Goal: Task Accomplishment & Management: Manage account settings

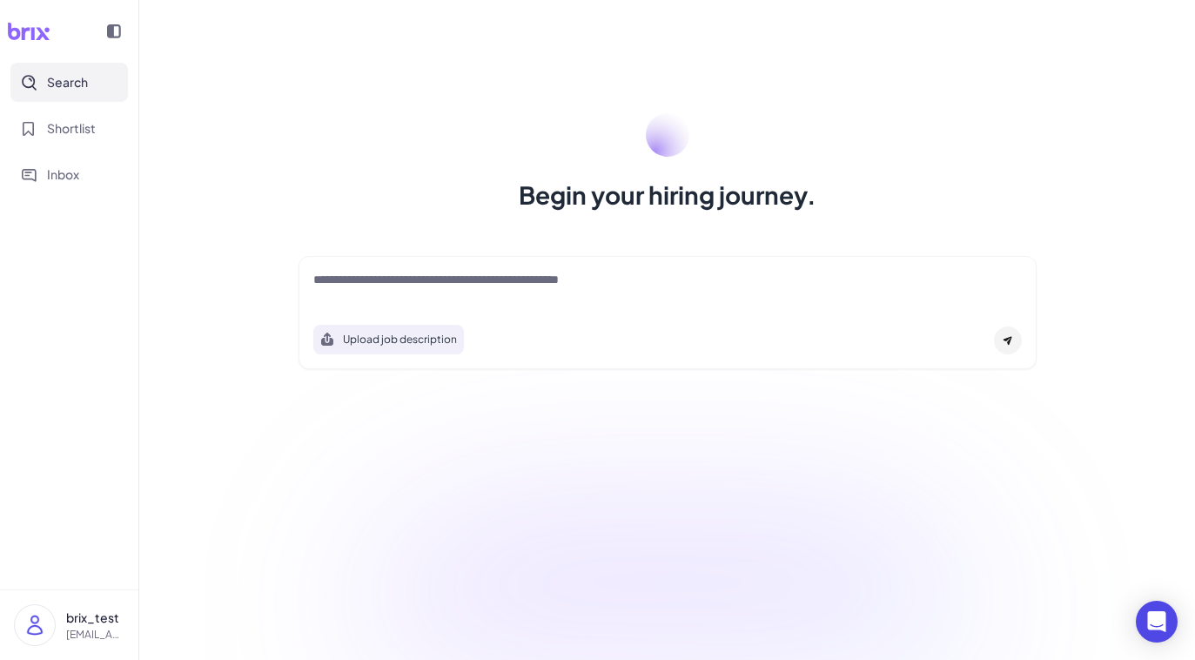
click at [74, 621] on p "brix_test" at bounding box center [95, 618] width 58 height 18
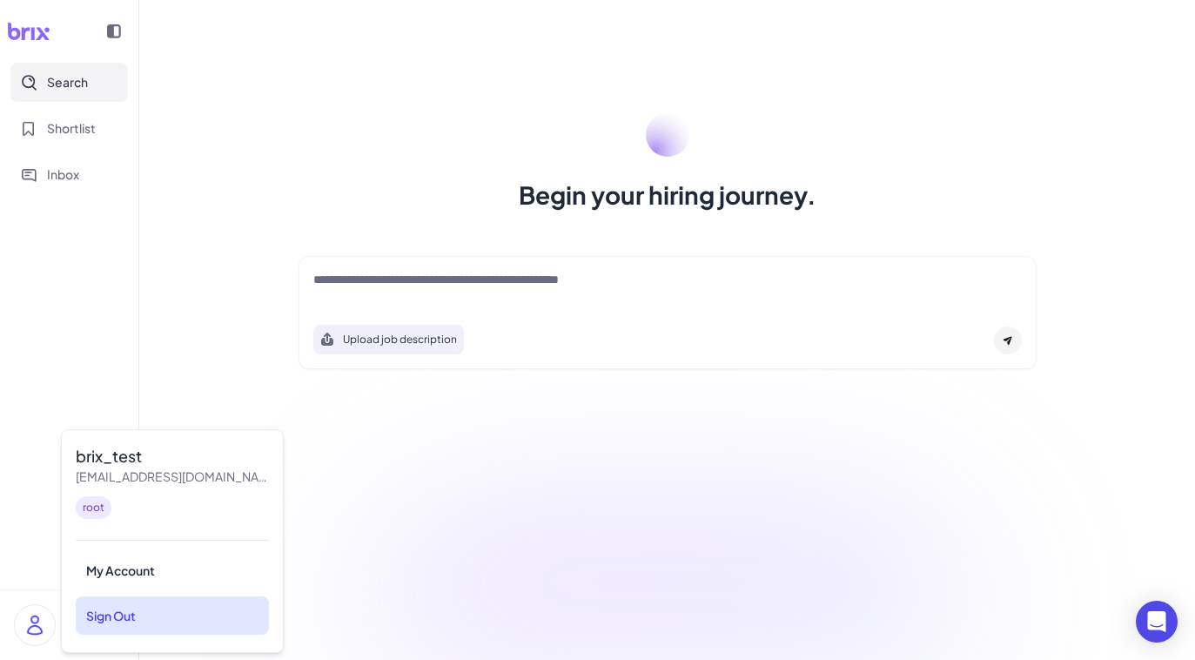
click at [119, 608] on div "Sign Out" at bounding box center [172, 615] width 193 height 38
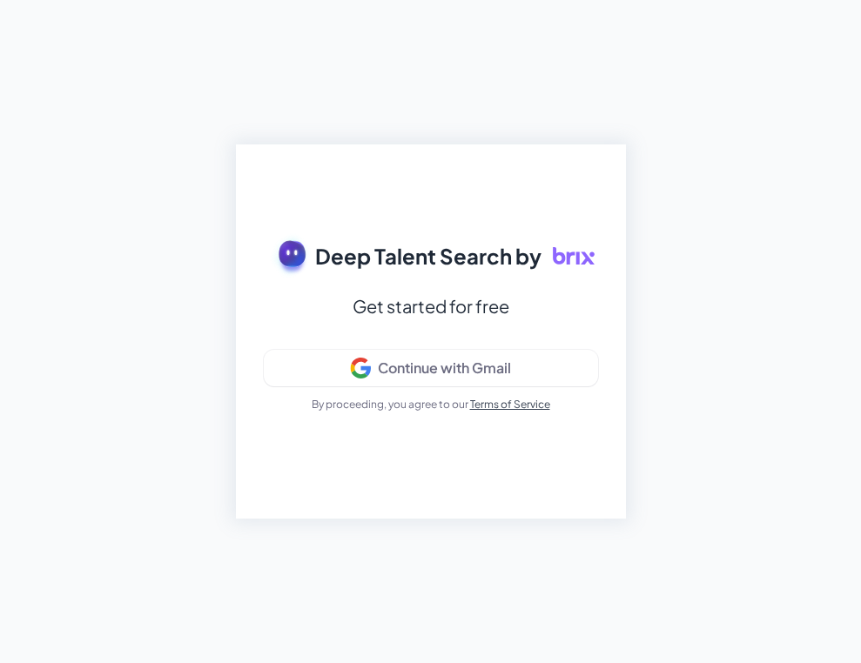
click at [444, 315] on div "Get started for free" at bounding box center [431, 306] width 157 height 31
click at [312, 507] on div "Deep Talent Search by Get started for free Continue with Gmail By proceeding, y…" at bounding box center [431, 332] width 390 height 374
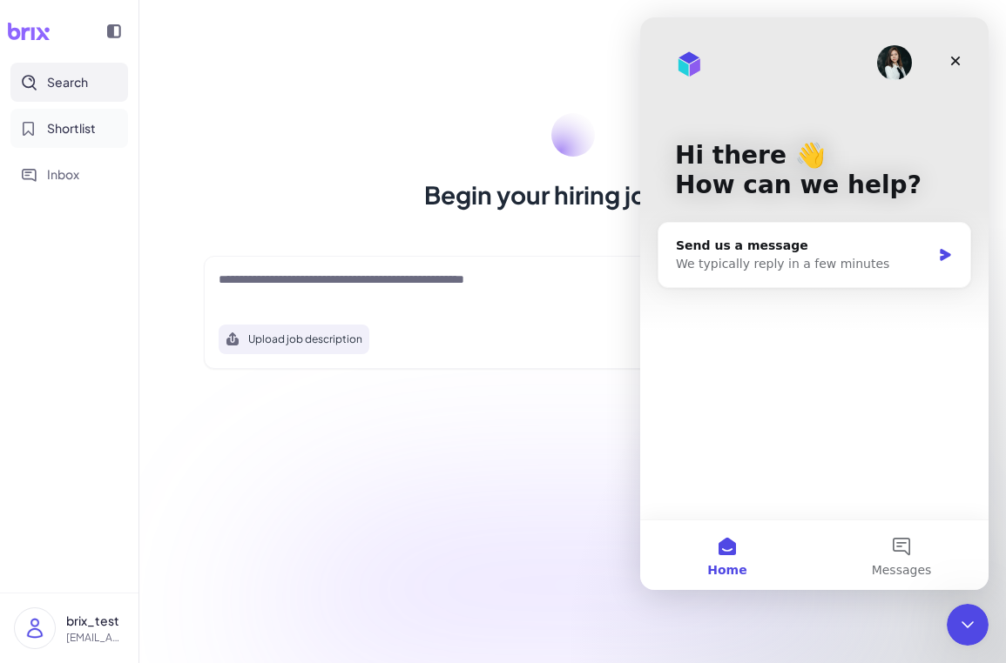
click at [64, 138] on button "Shortlist" at bounding box center [69, 128] width 118 height 39
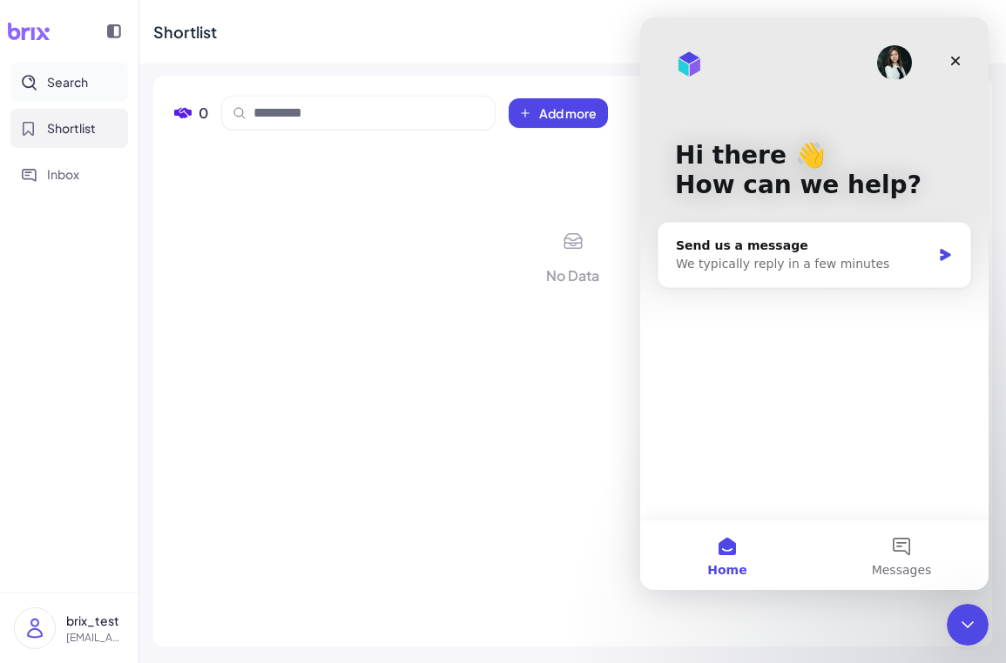
click at [74, 86] on span "Search" at bounding box center [67, 82] width 41 height 18
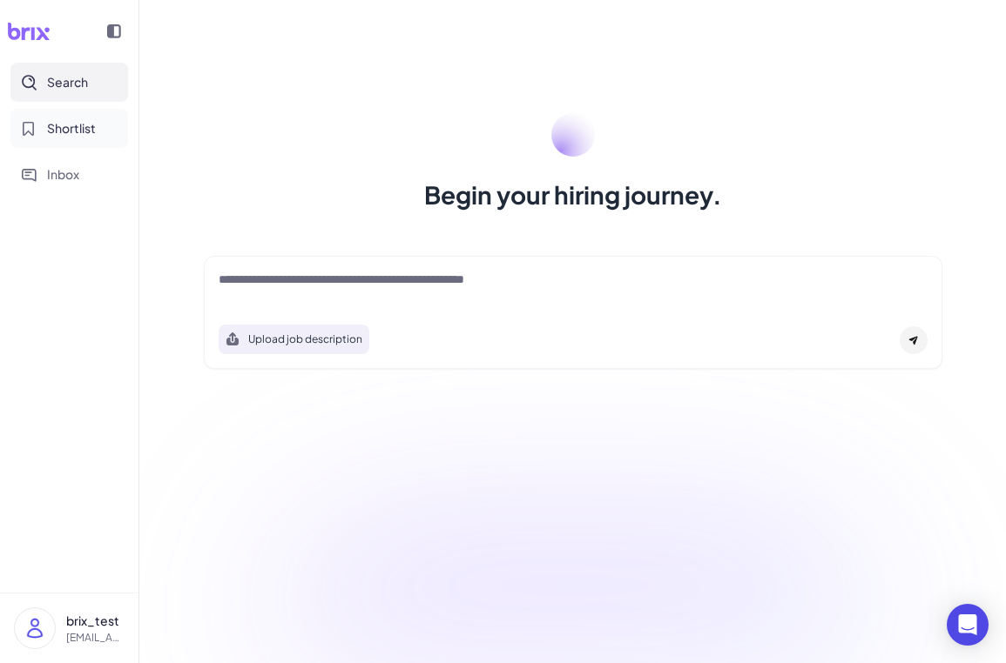
click at [57, 138] on button "Shortlist" at bounding box center [69, 128] width 118 height 39
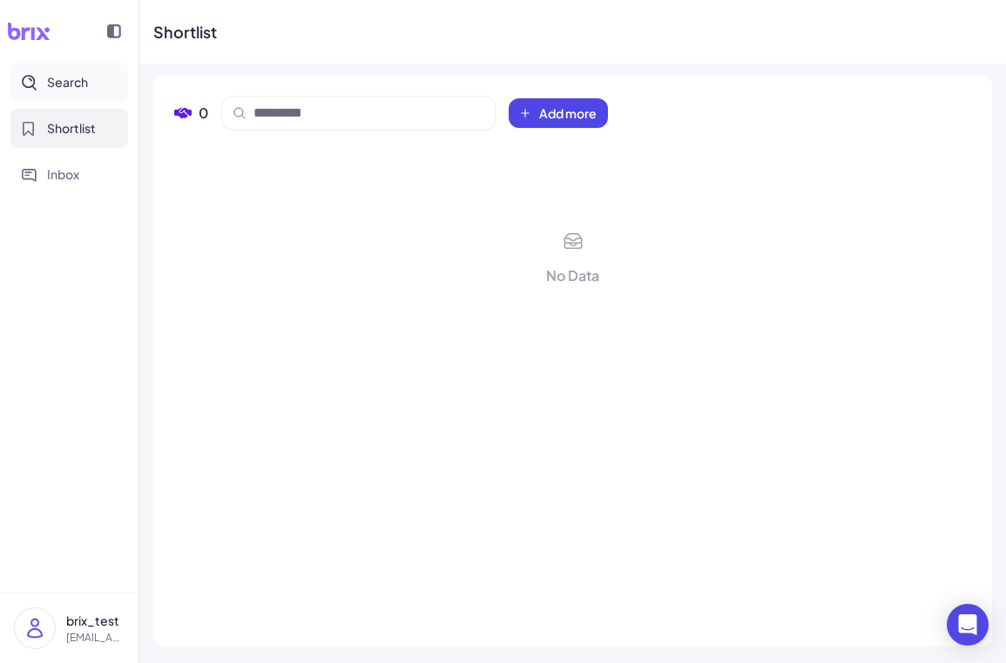
click at [74, 84] on span "Search" at bounding box center [67, 82] width 41 height 18
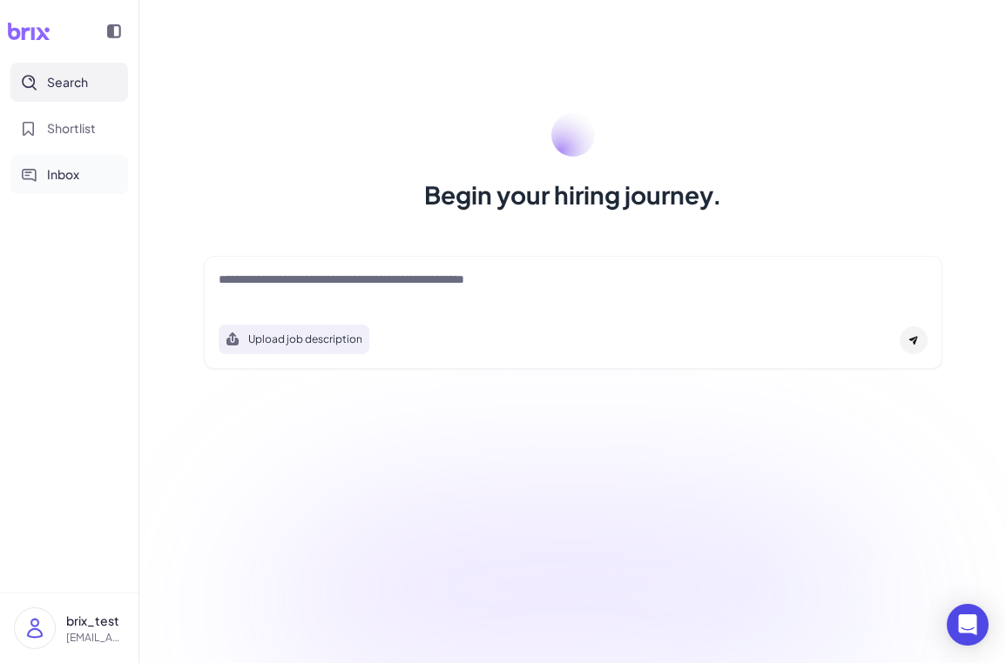
click at [44, 175] on button "Inbox" at bounding box center [69, 174] width 118 height 39
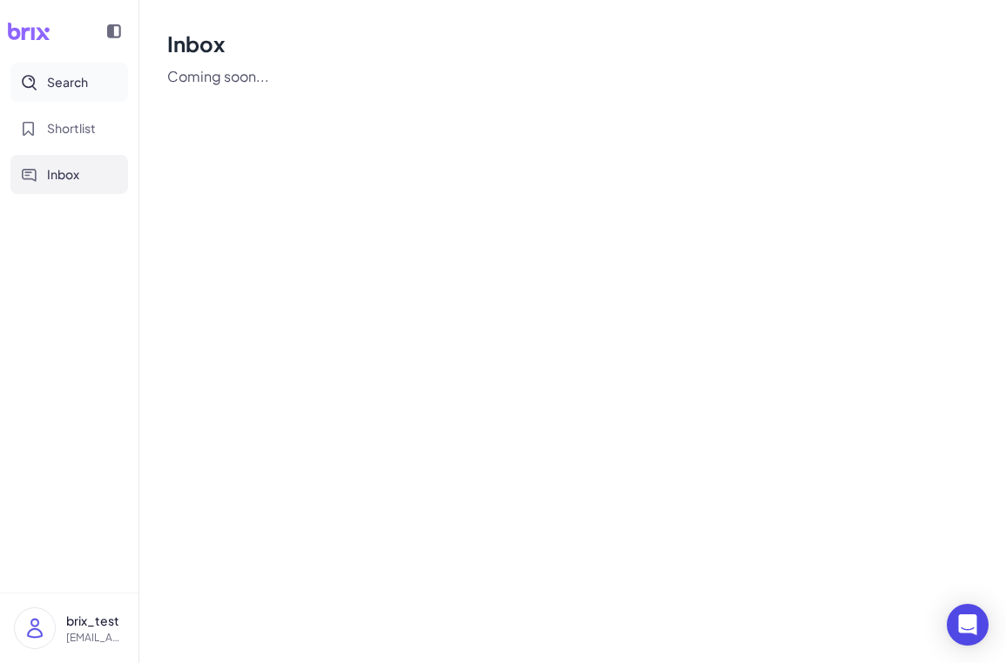
click at [59, 89] on span "Search" at bounding box center [67, 82] width 41 height 18
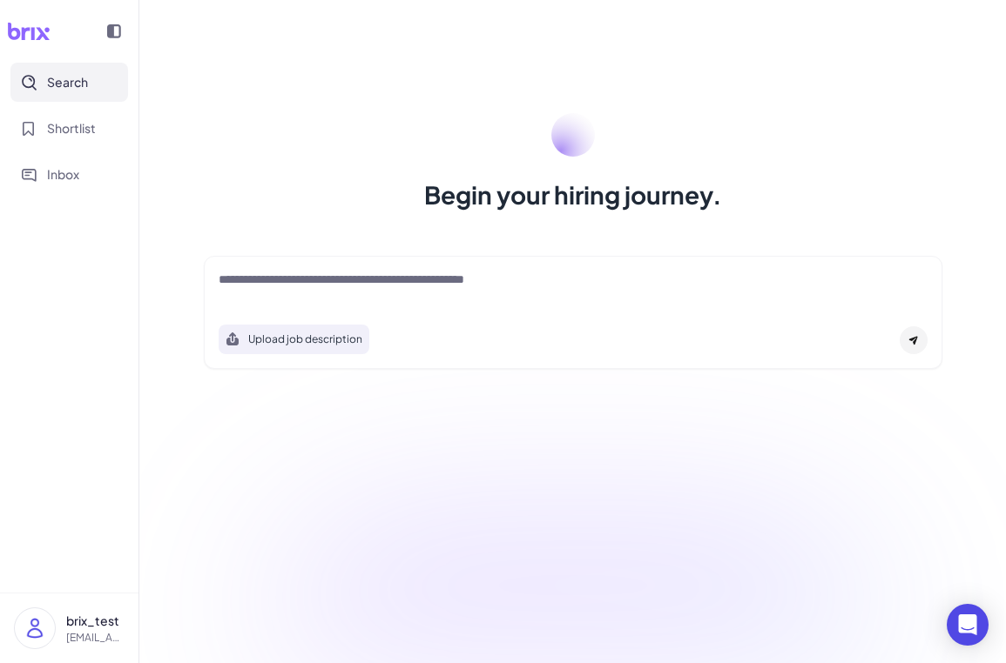
click at [526, 277] on textarea at bounding box center [573, 281] width 709 height 21
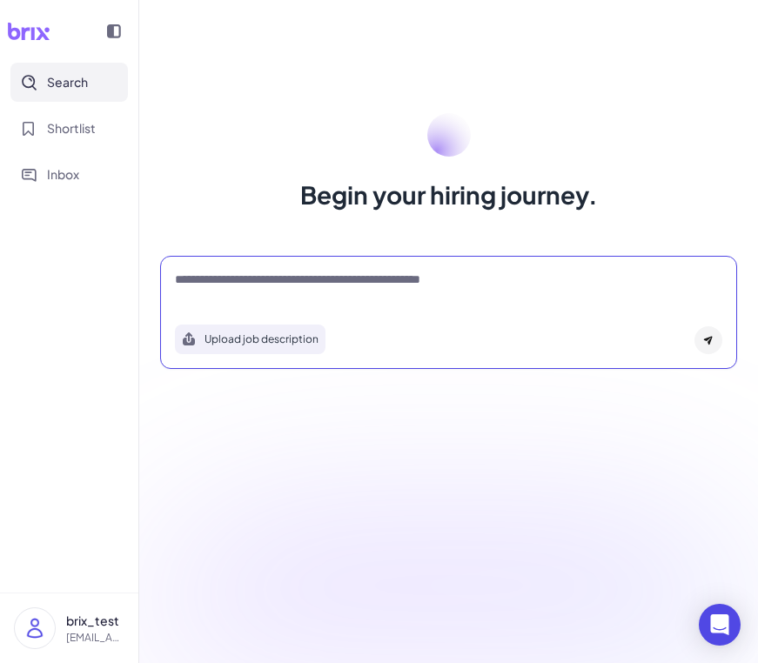
click at [240, 289] on textarea at bounding box center [449, 281] width 548 height 21
type textarea "**********"
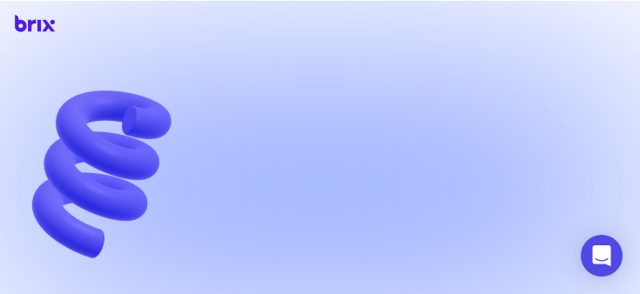
scroll to position [97, 0]
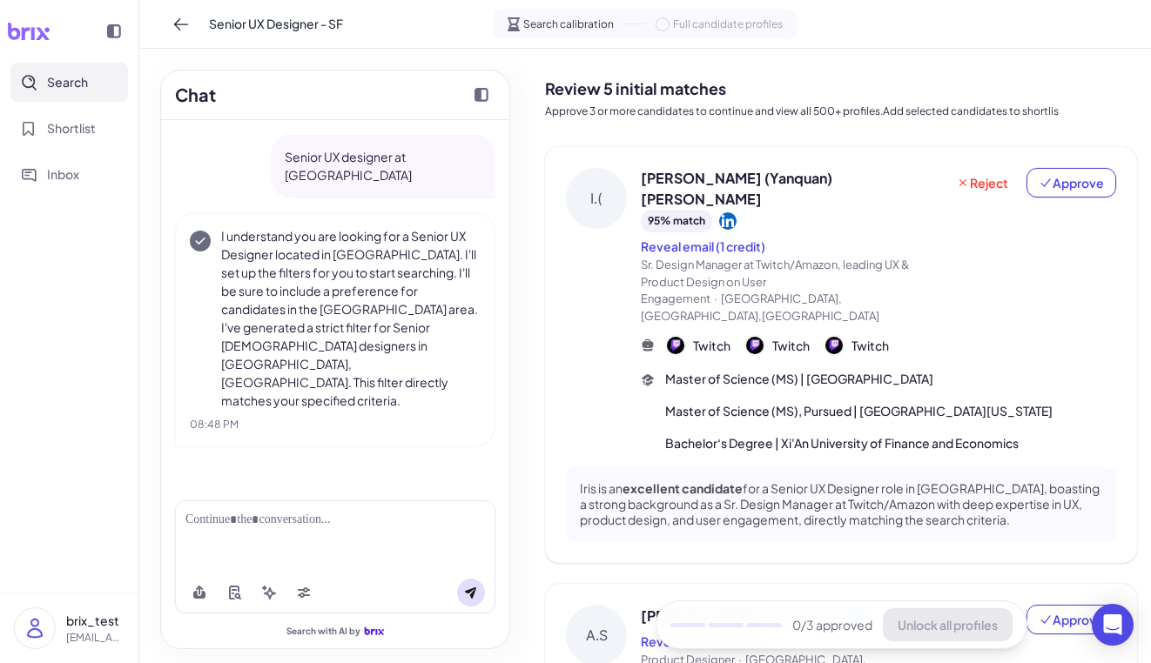
click at [715, 184] on span "[PERSON_NAME] (Yanquan) [PERSON_NAME]" at bounding box center [789, 189] width 297 height 42
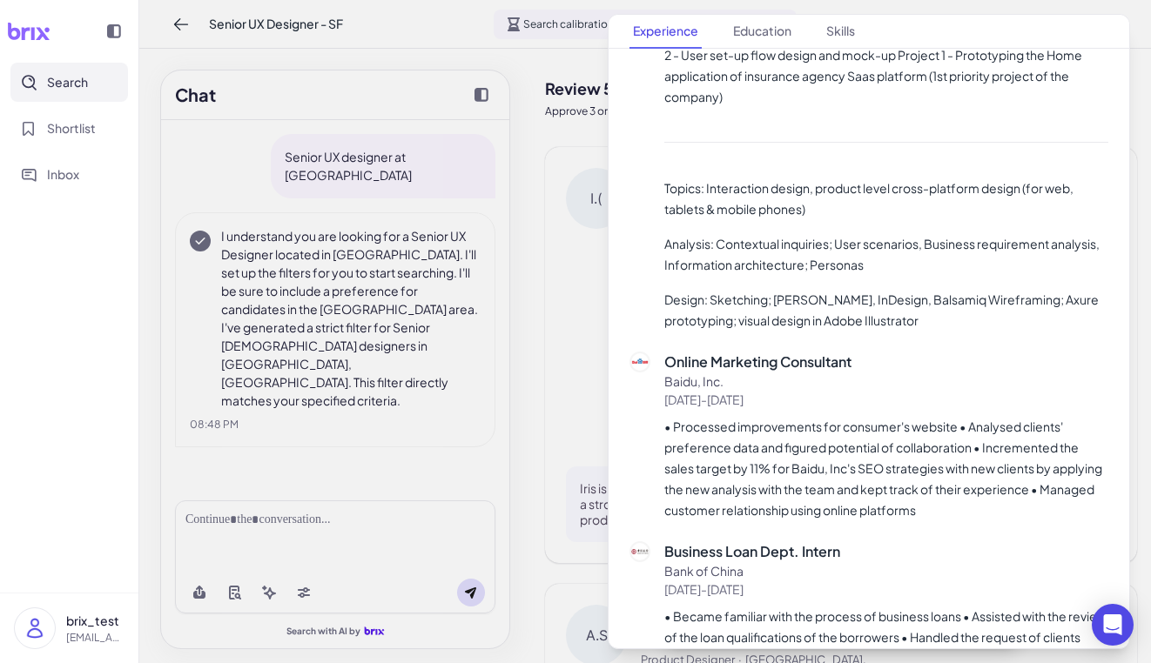
scroll to position [3084, 0]
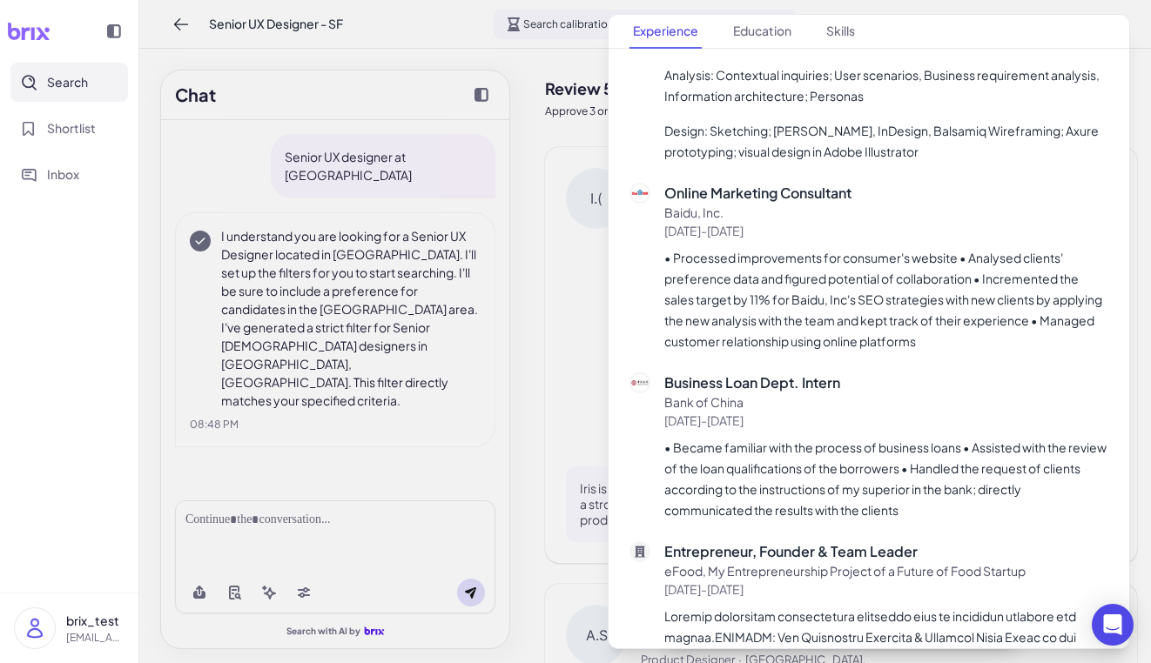
click at [571, 443] on div at bounding box center [575, 331] width 1151 height 663
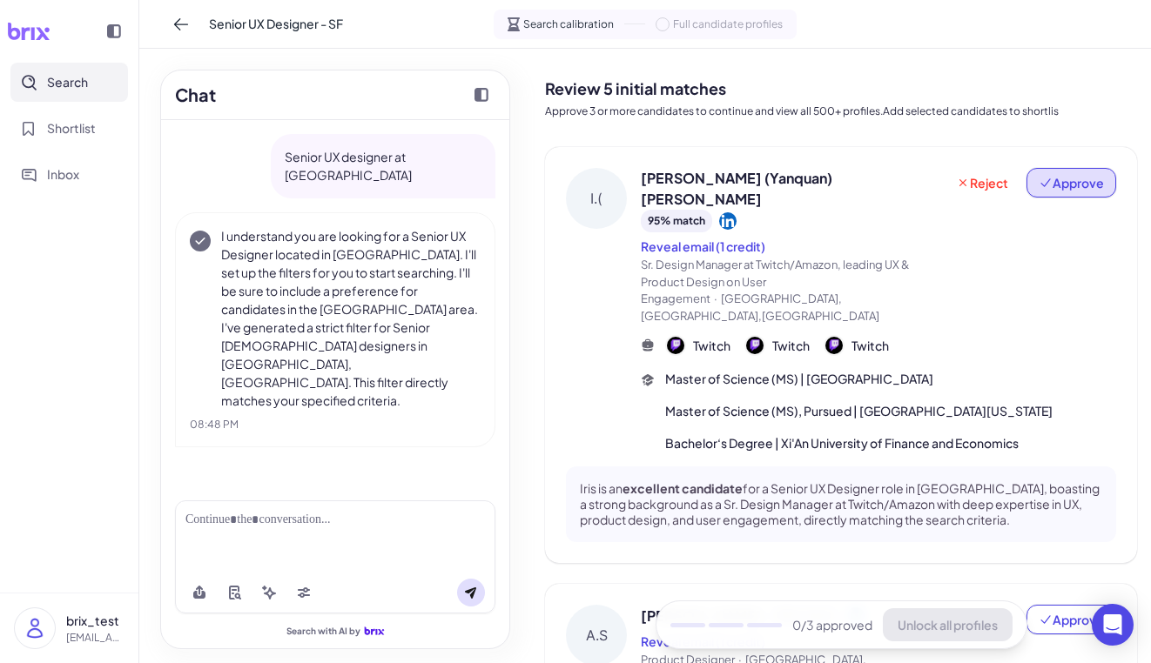
click at [1005, 180] on span "Approve" at bounding box center [1071, 182] width 65 height 17
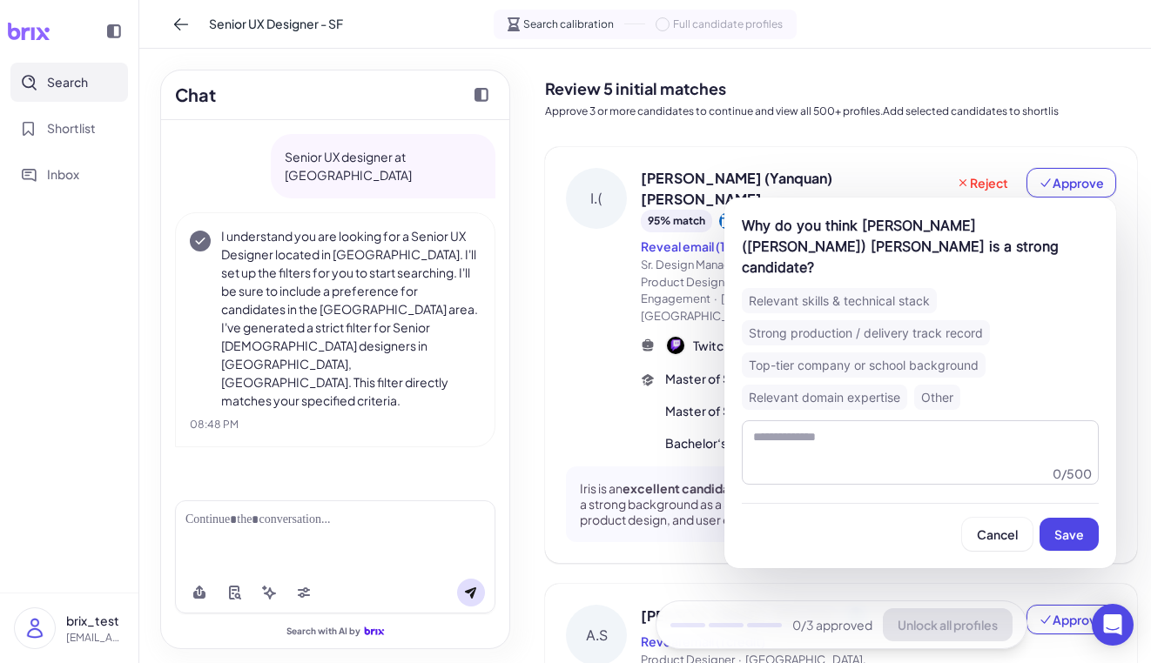
click at [1005, 503] on div "Cancel Save" at bounding box center [920, 527] width 357 height 48
click at [1005, 527] on span "Save" at bounding box center [1069, 535] width 30 height 16
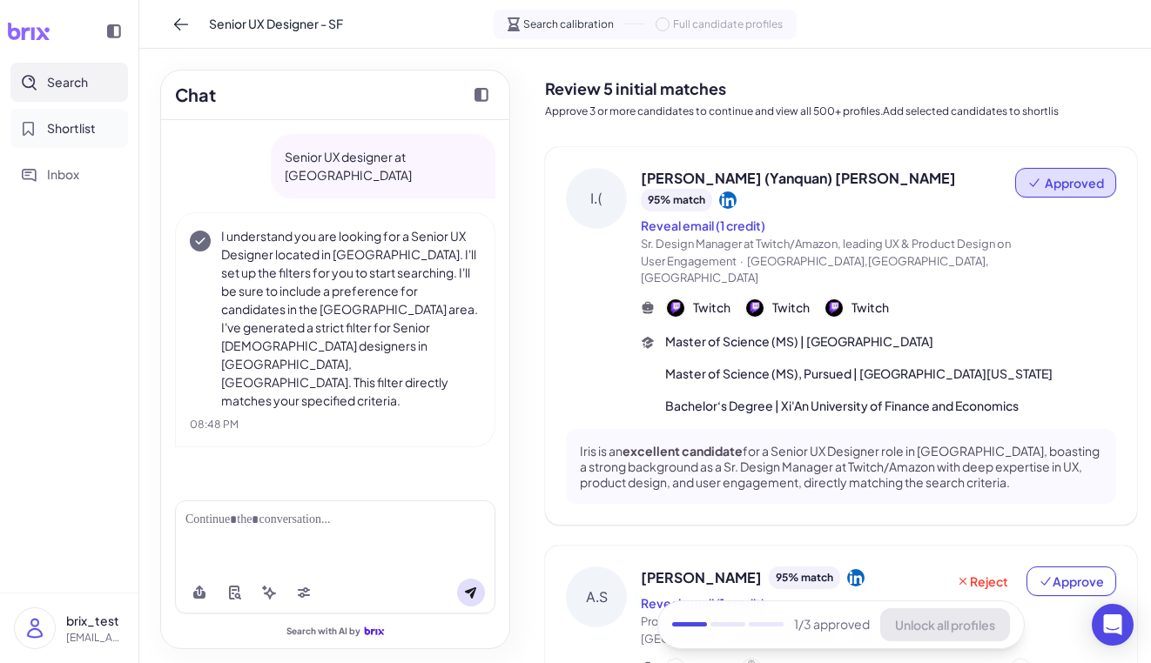
click at [75, 129] on span "Shortlist" at bounding box center [71, 128] width 49 height 18
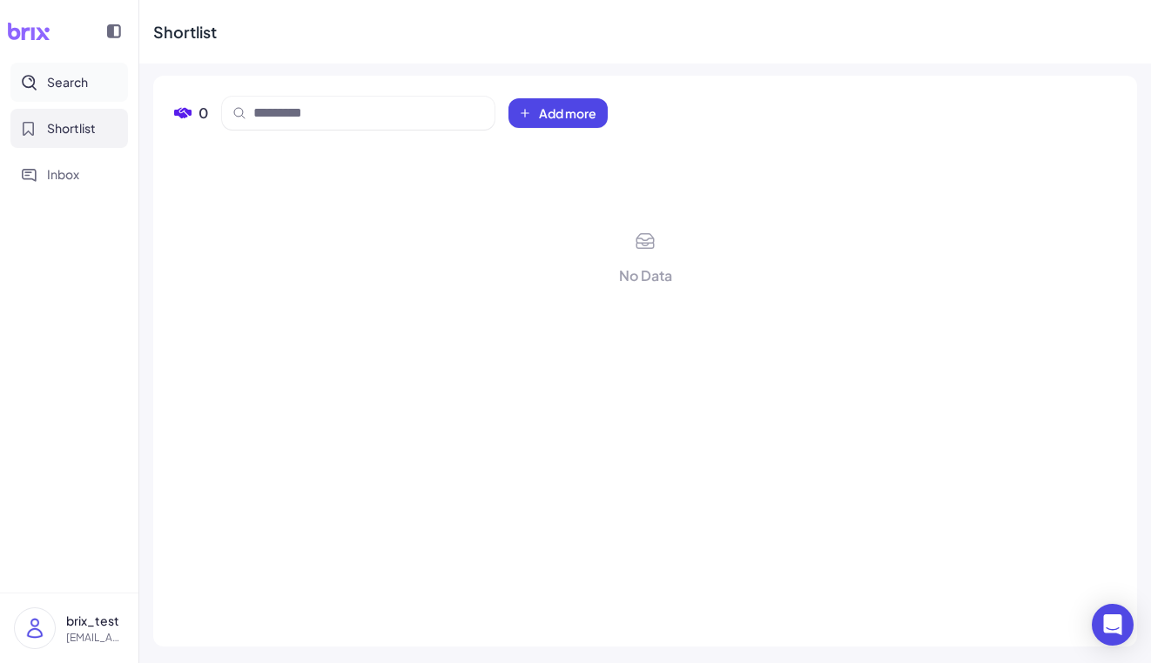
click at [71, 87] on span "Search" at bounding box center [67, 82] width 41 height 18
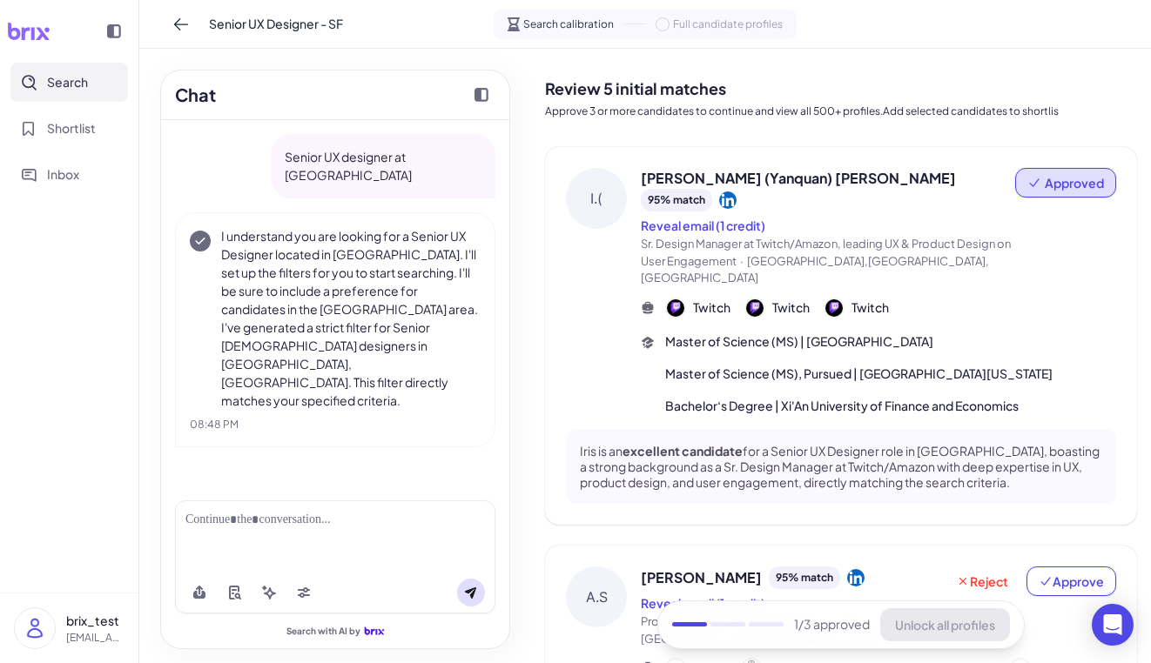
click at [1005, 192] on button "Approved" at bounding box center [1065, 183] width 101 height 30
click at [969, 192] on div "Iris (Yanquan) Chen 95 % match Reveal email (1 credit) Sr. Design Manager at Tw…" at bounding box center [828, 227] width 374 height 119
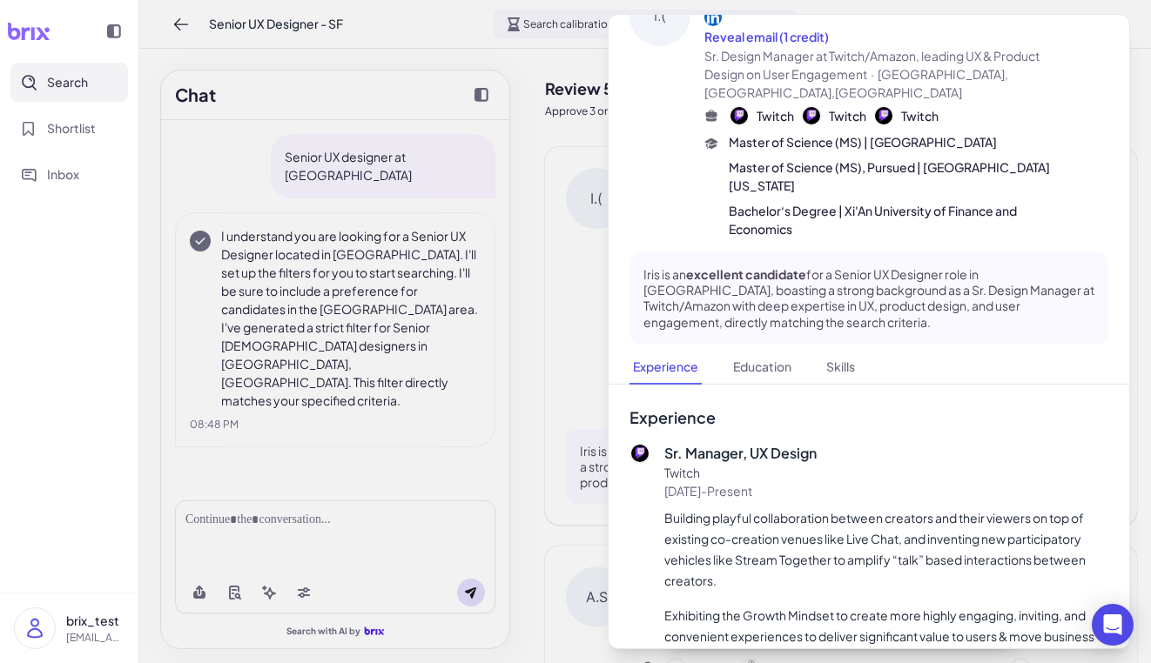
scroll to position [64, 0]
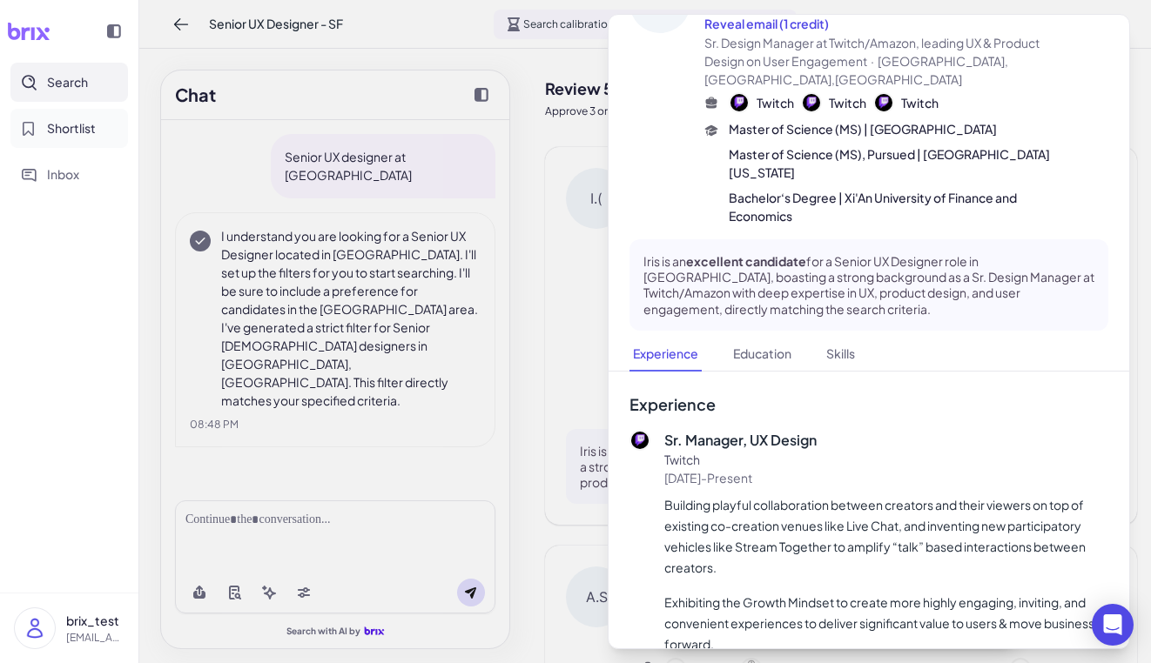
click at [82, 134] on span "Shortlist" at bounding box center [71, 128] width 49 height 18
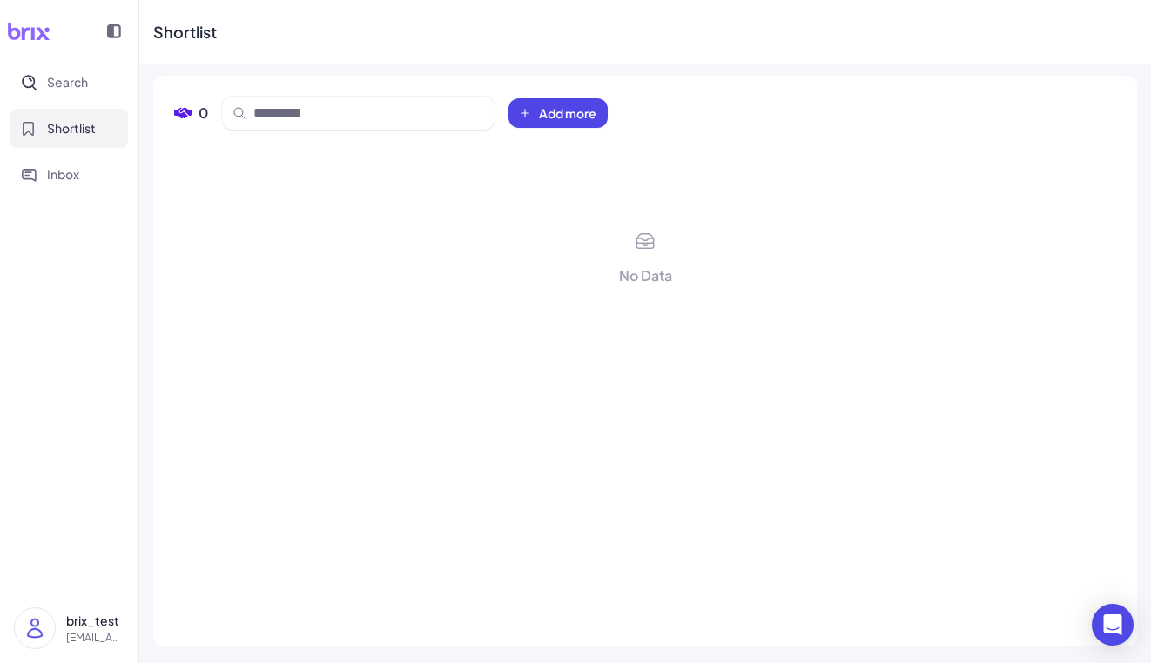
click at [213, 172] on div "No Data" at bounding box center [645, 385] width 942 height 482
click at [190, 115] on icon at bounding box center [182, 113] width 17 height 10
click at [59, 90] on span "Search" at bounding box center [67, 82] width 41 height 18
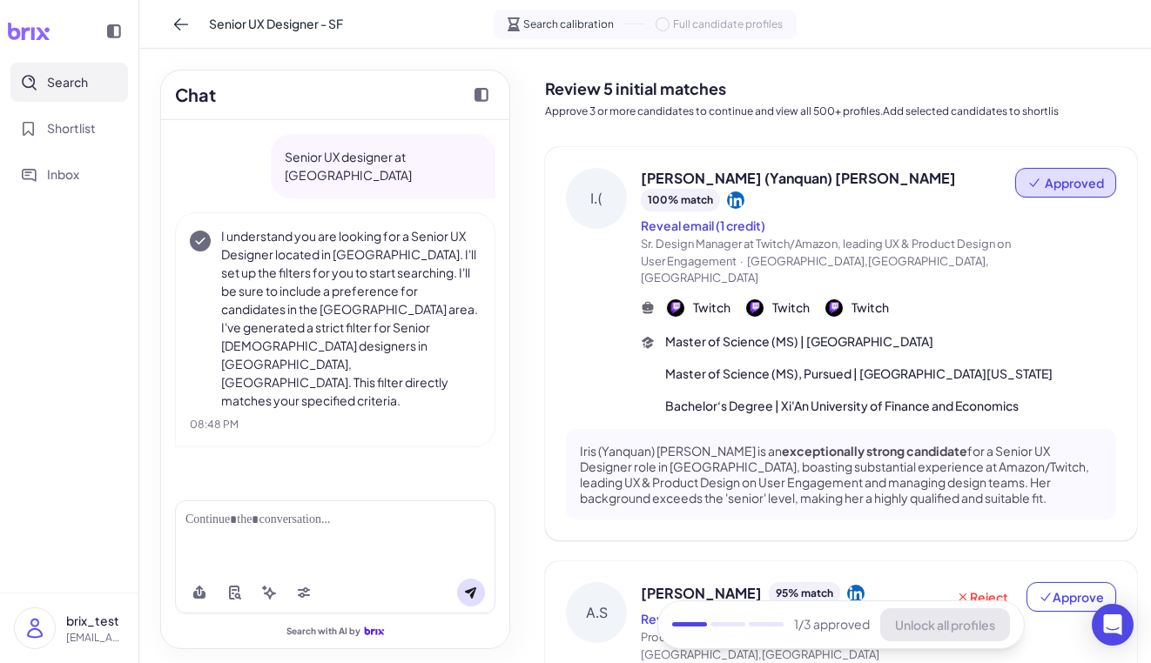
click at [704, 333] on span "Master of Science (MS) | [GEOGRAPHIC_DATA]" at bounding box center [799, 342] width 268 height 18
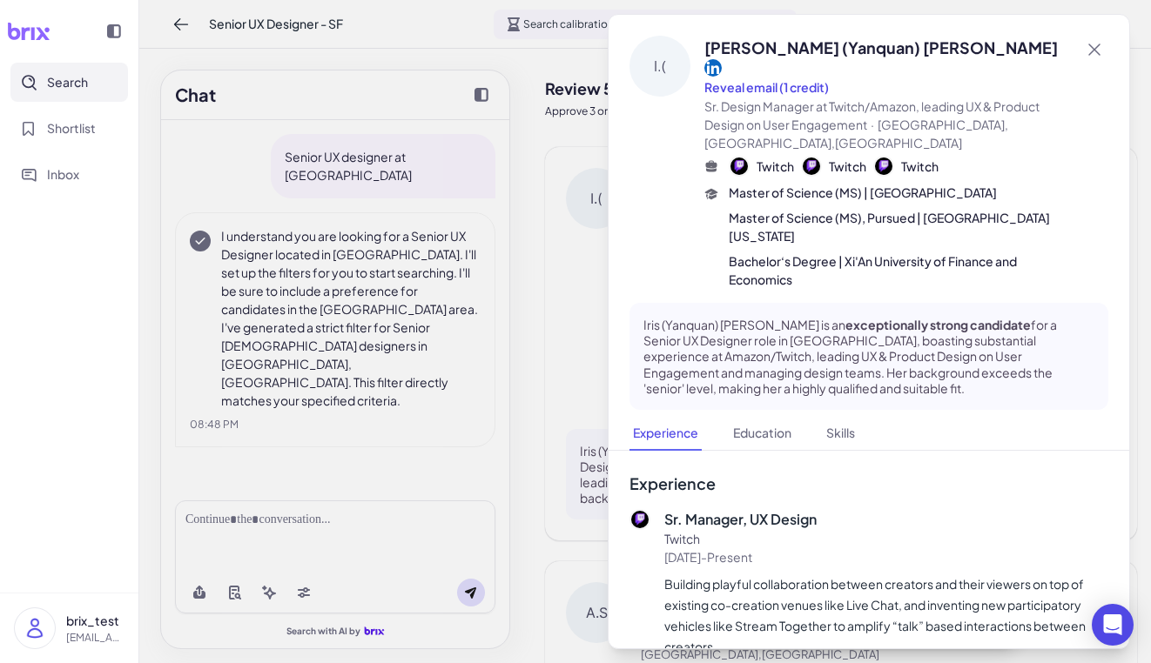
click at [722, 59] on icon at bounding box center [712, 67] width 17 height 17
click at [562, 274] on div at bounding box center [575, 331] width 1151 height 663
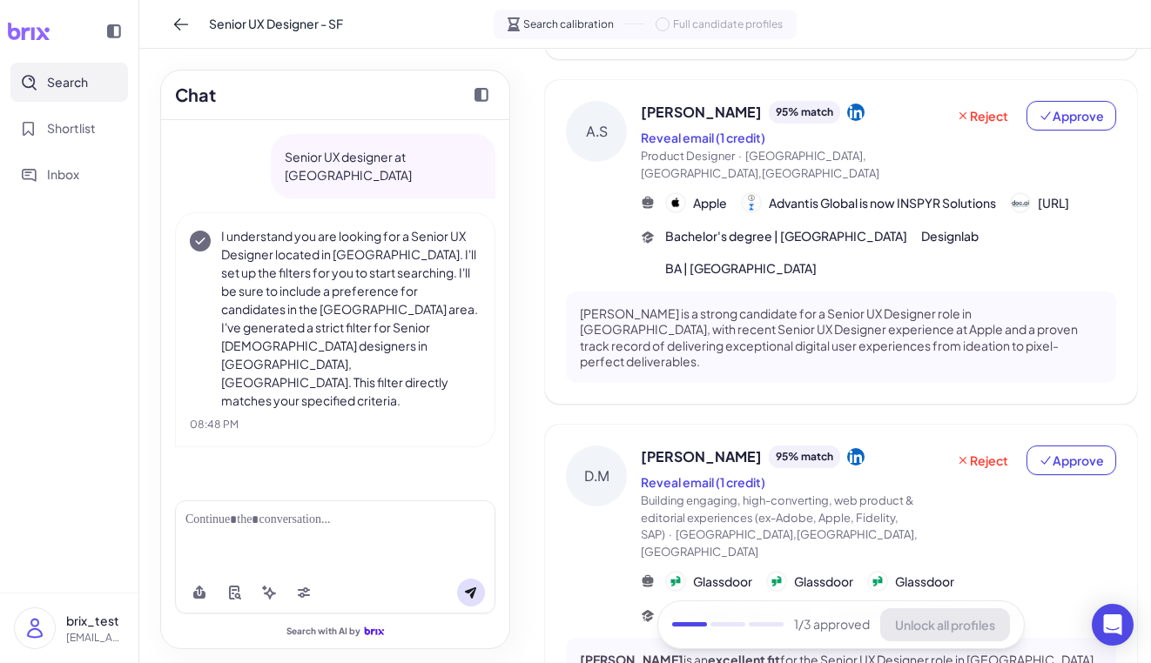
scroll to position [487, 0]
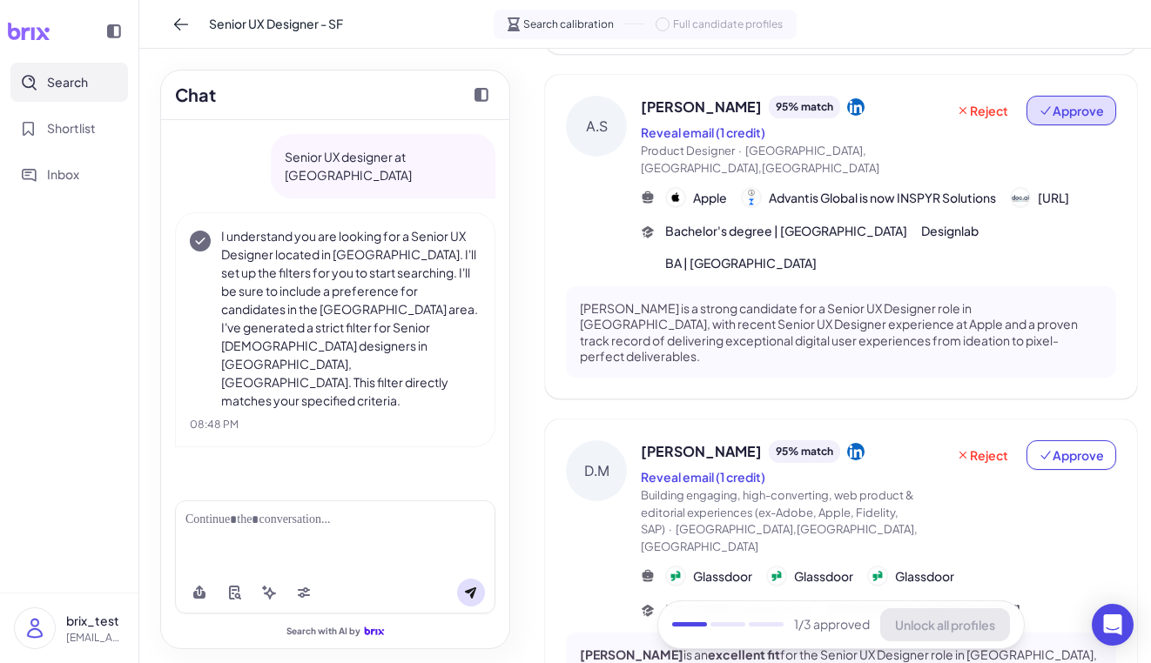
click at [1091, 102] on span "Approve" at bounding box center [1071, 110] width 65 height 17
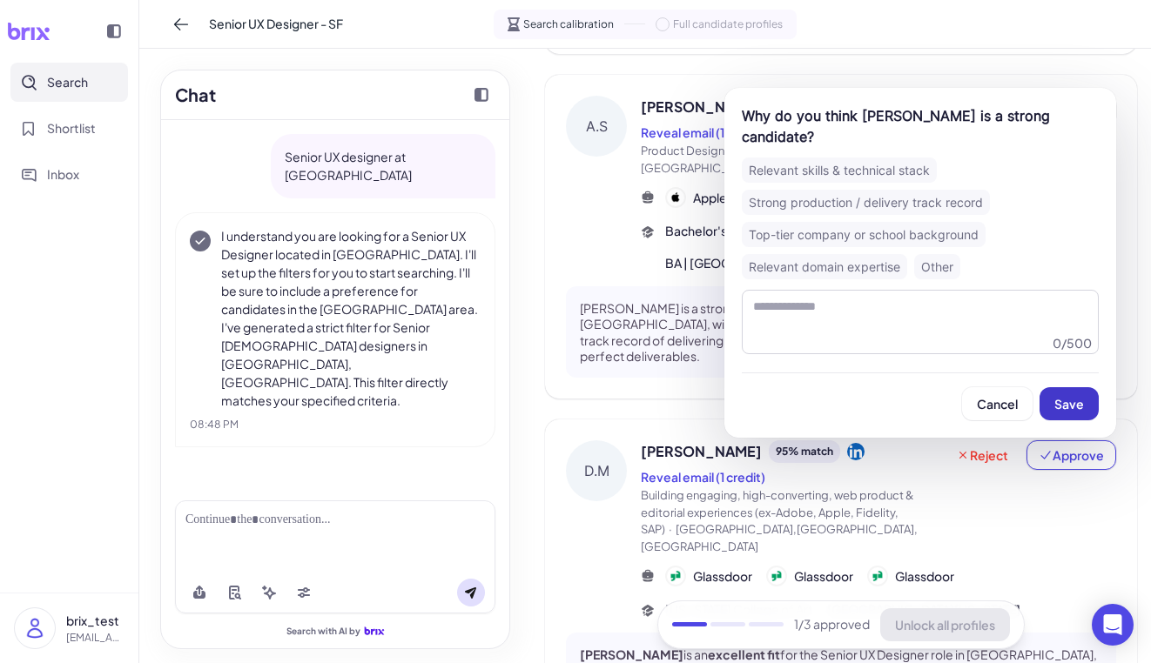
click at [1046, 401] on button "Save" at bounding box center [1069, 403] width 59 height 33
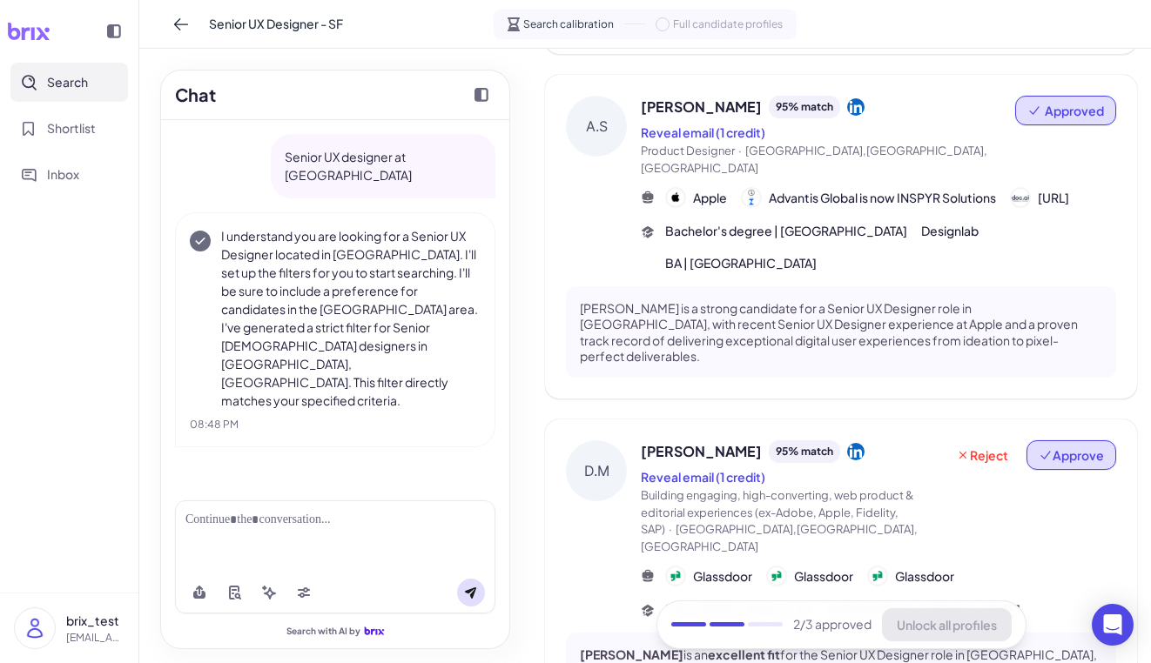
click at [1060, 447] on span "Approve" at bounding box center [1071, 455] width 65 height 17
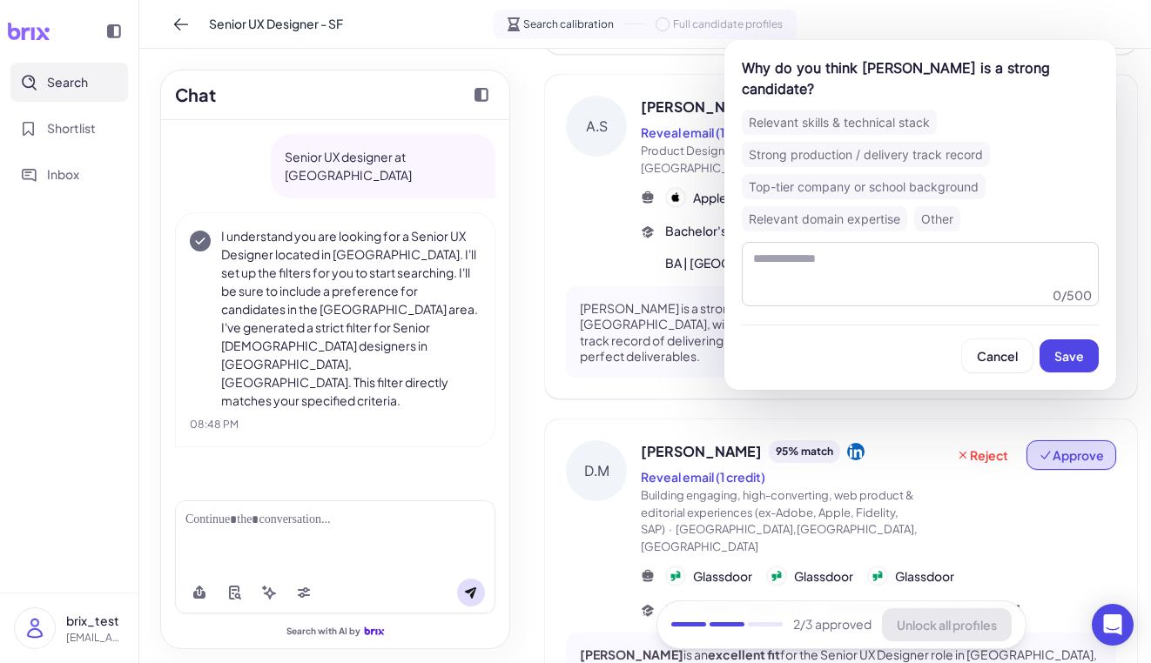
click at [1037, 441] on button "Approve" at bounding box center [1072, 456] width 90 height 30
click at [1061, 343] on button "Save" at bounding box center [1069, 356] width 59 height 33
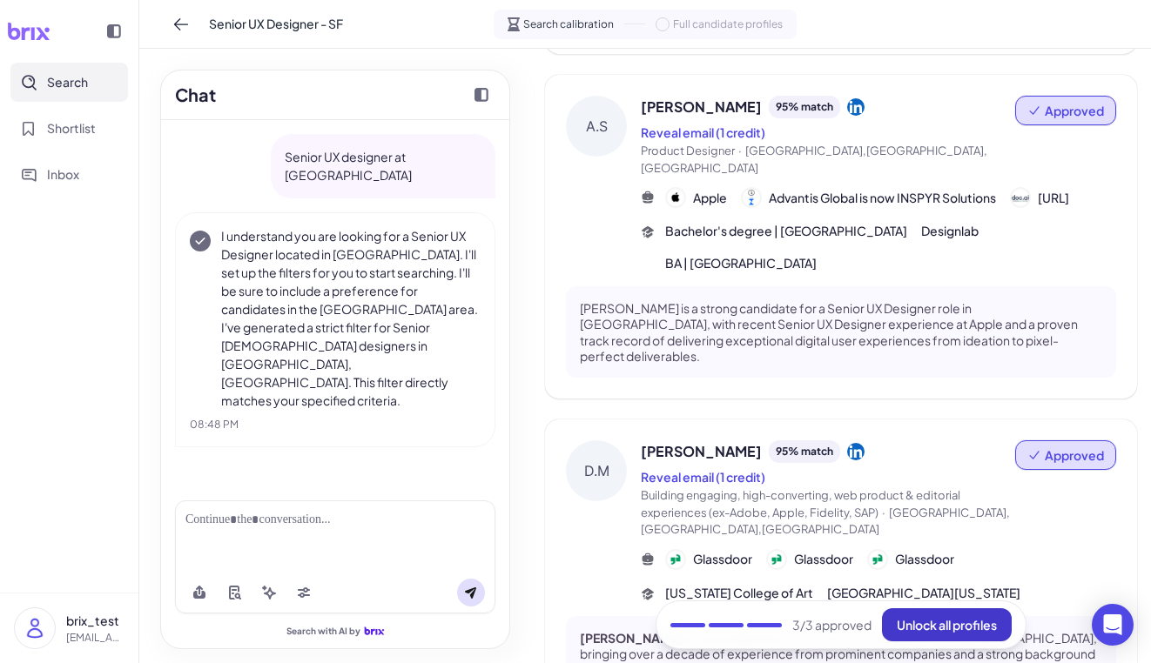
click at [914, 631] on span "Unlock all profiles" at bounding box center [947, 625] width 100 height 16
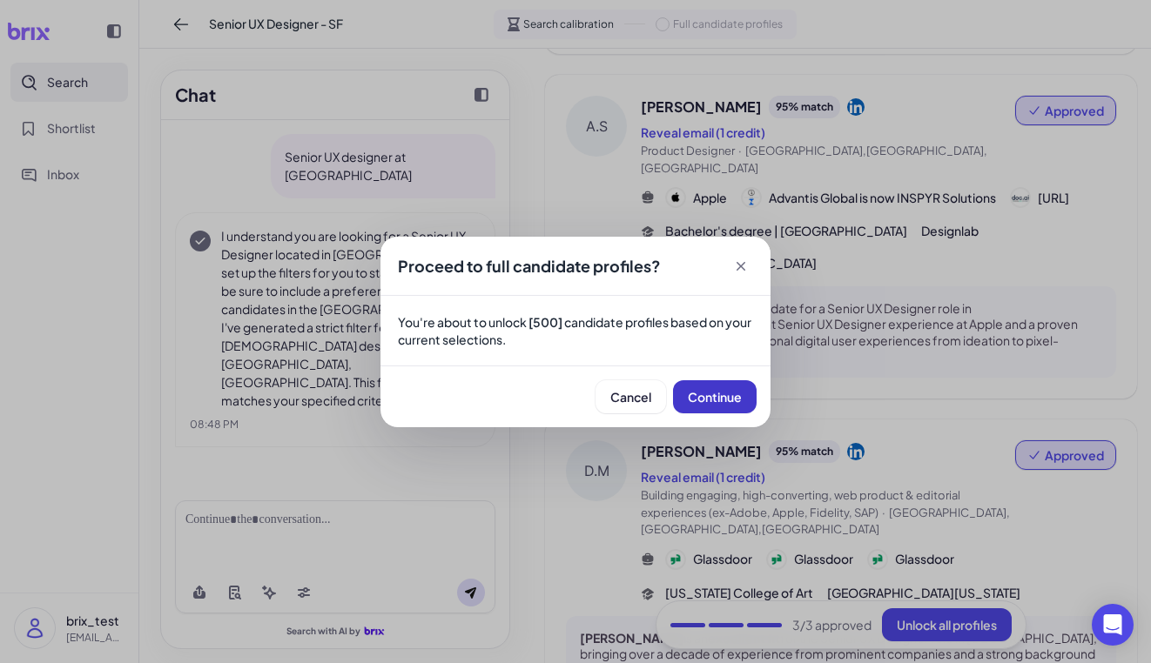
click at [718, 395] on span "Continue" at bounding box center [715, 397] width 54 height 16
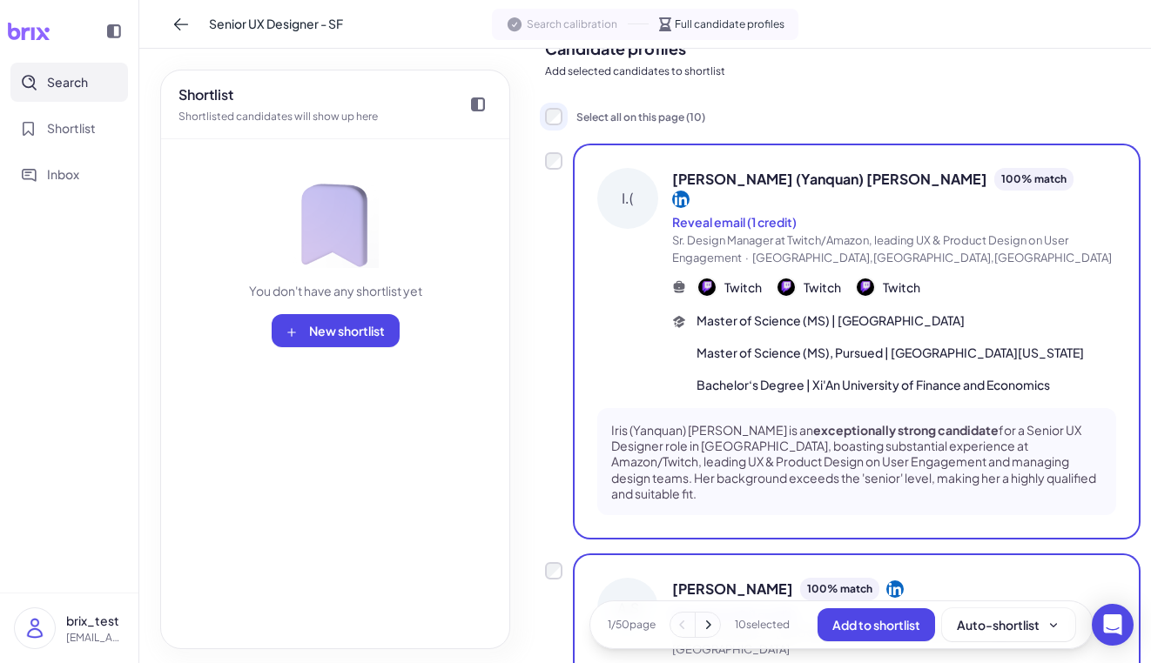
scroll to position [41, 0]
click at [847, 616] on button "Add to shortlist" at bounding box center [877, 625] width 118 height 33
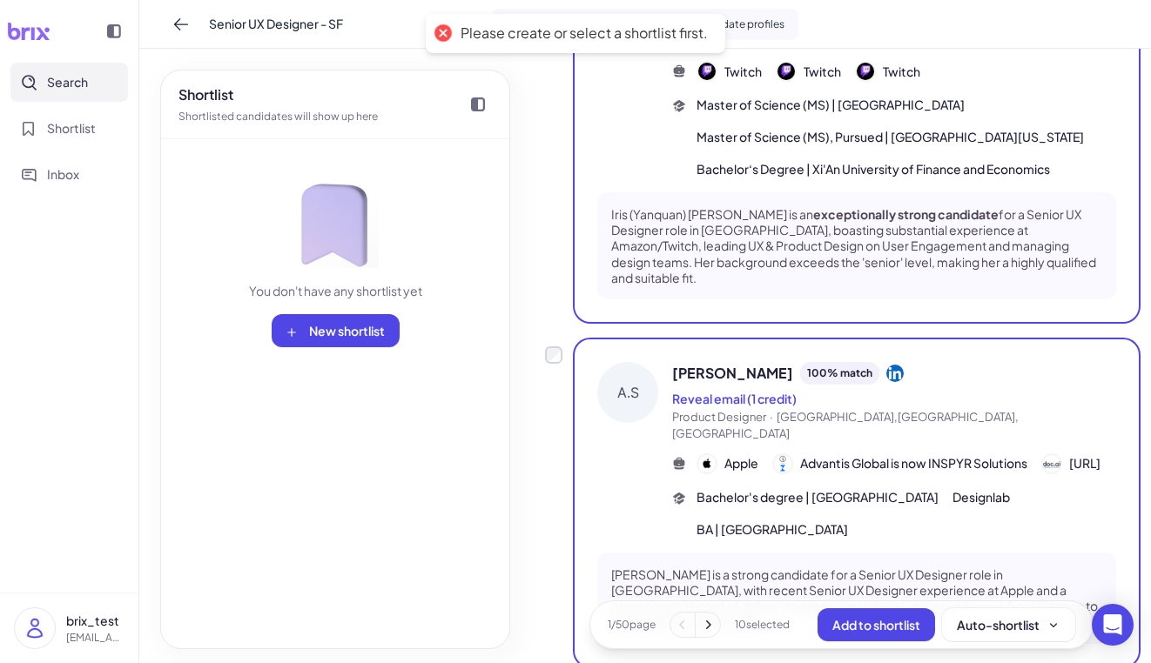
scroll to position [524, 0]
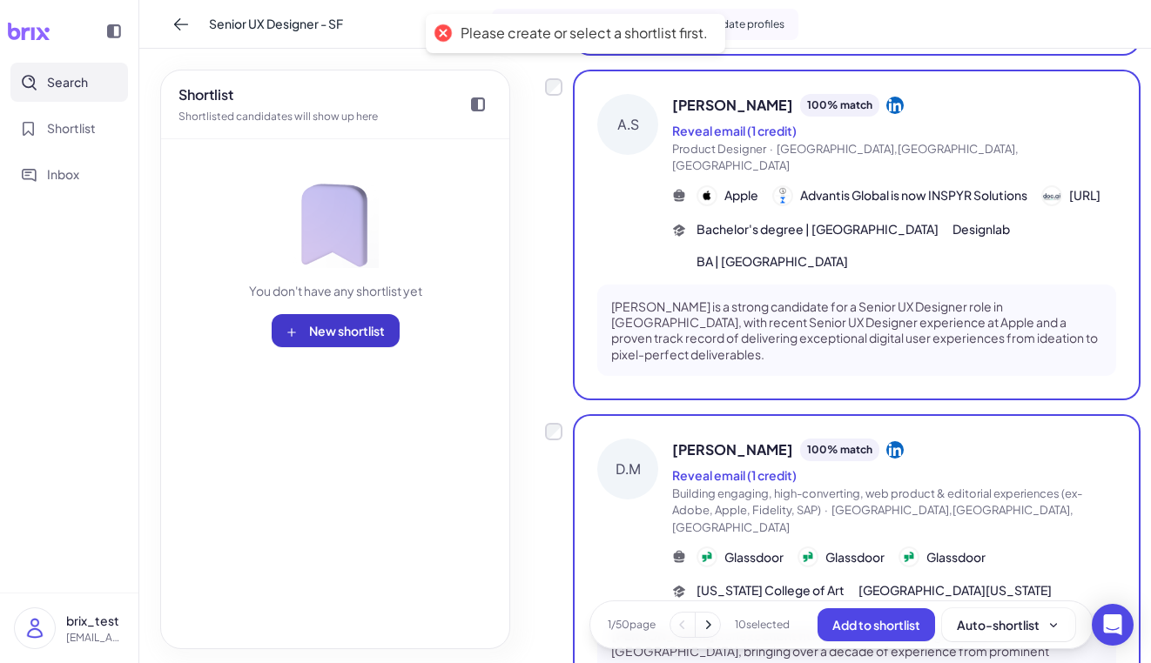
click at [324, 329] on span "New shortlist" at bounding box center [347, 331] width 76 height 16
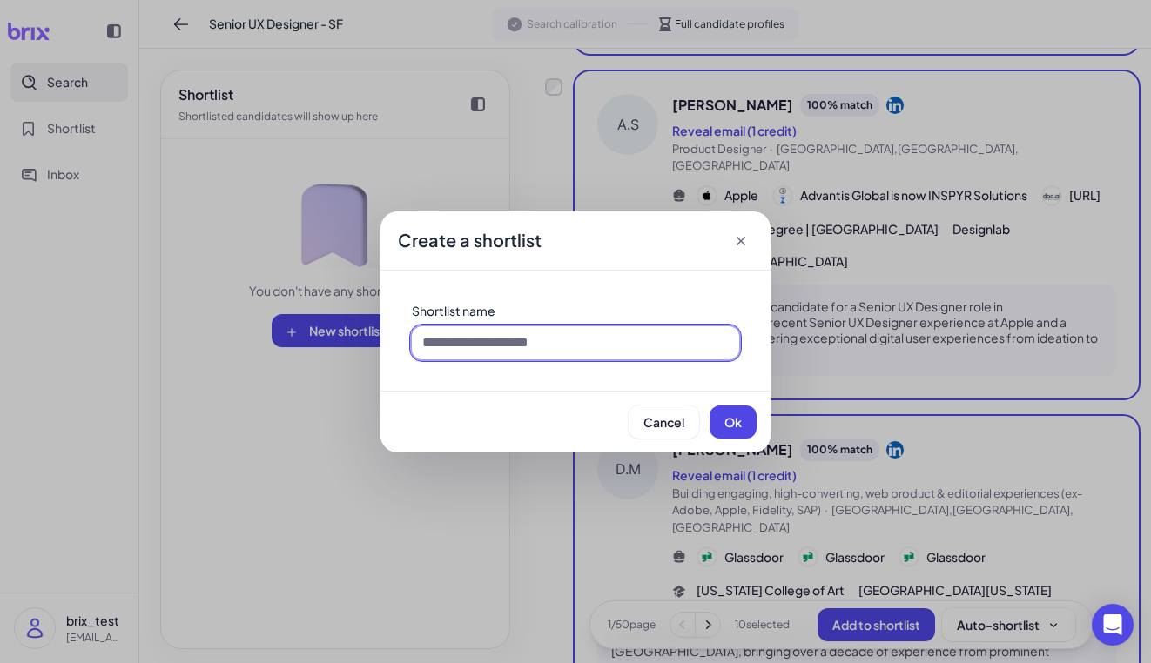
click at [508, 327] on input at bounding box center [575, 343] width 327 height 33
type input "*"
type input "**********"
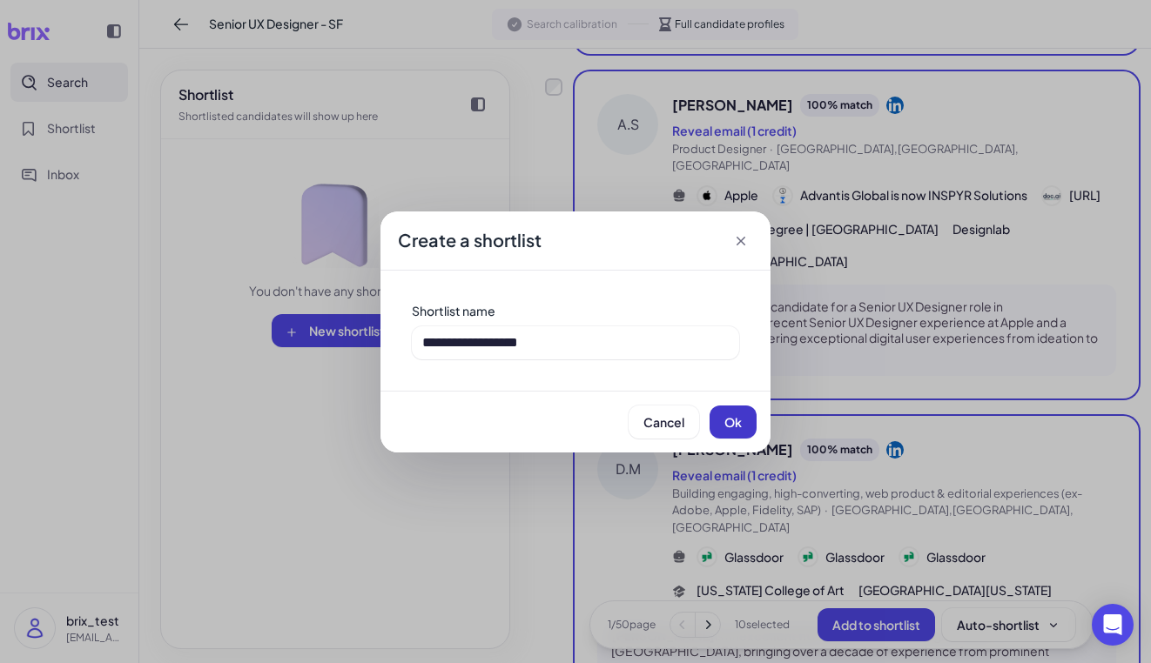
click at [729, 420] on span "Ok" at bounding box center [732, 422] width 17 height 16
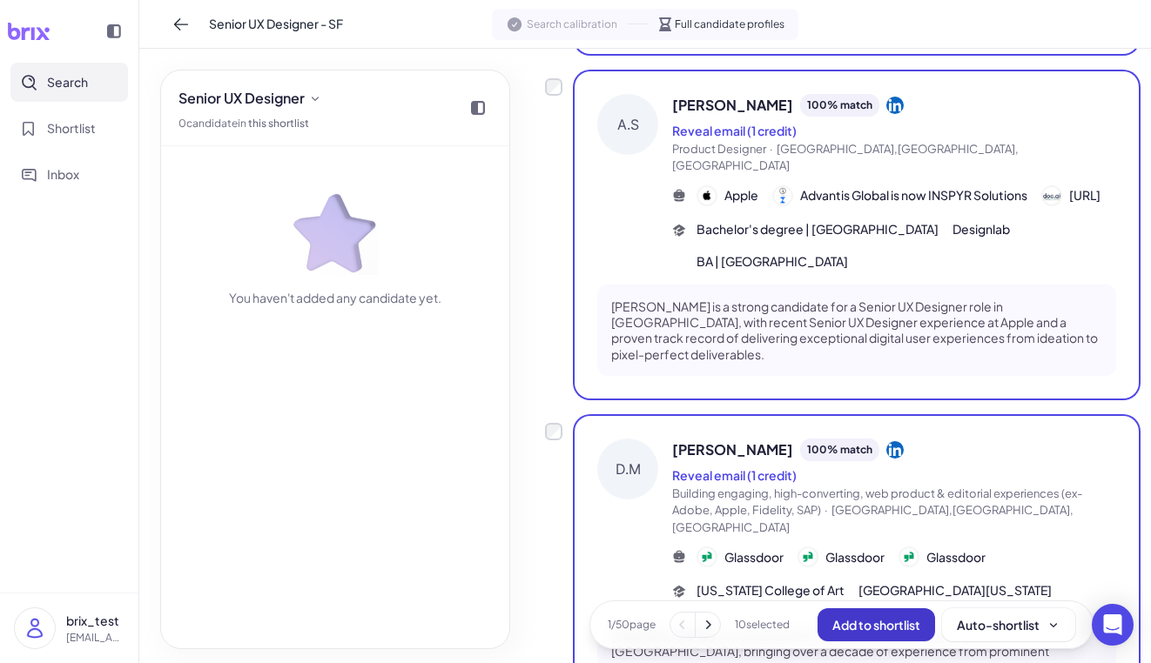
click at [872, 623] on span "Add to shortlist" at bounding box center [876, 625] width 88 height 16
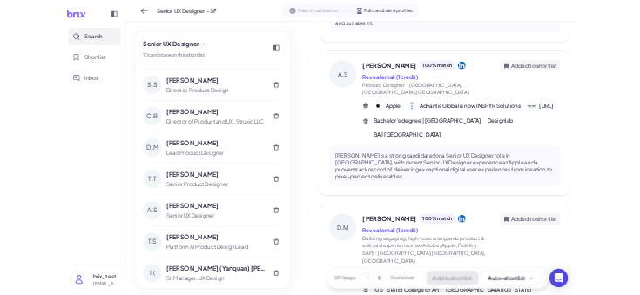
scroll to position [0, 0]
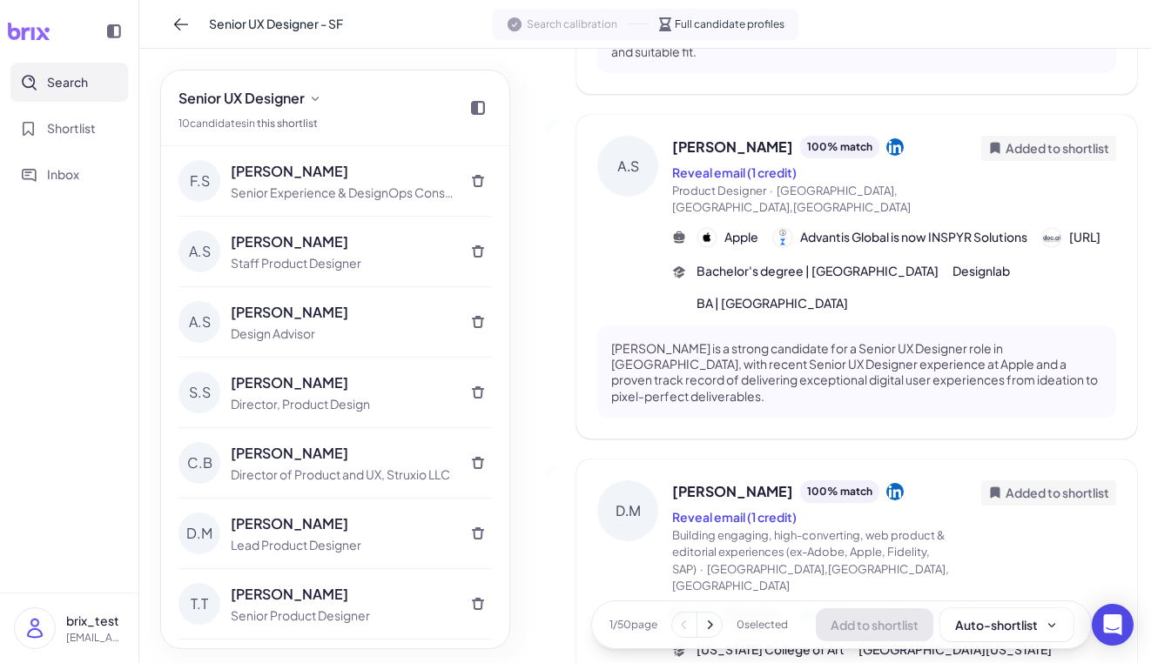
click at [349, 185] on div "Senior Experience & DesignOps Consultant" at bounding box center [342, 193] width 223 height 18
click at [91, 129] on span "Shortlist" at bounding box center [71, 128] width 49 height 18
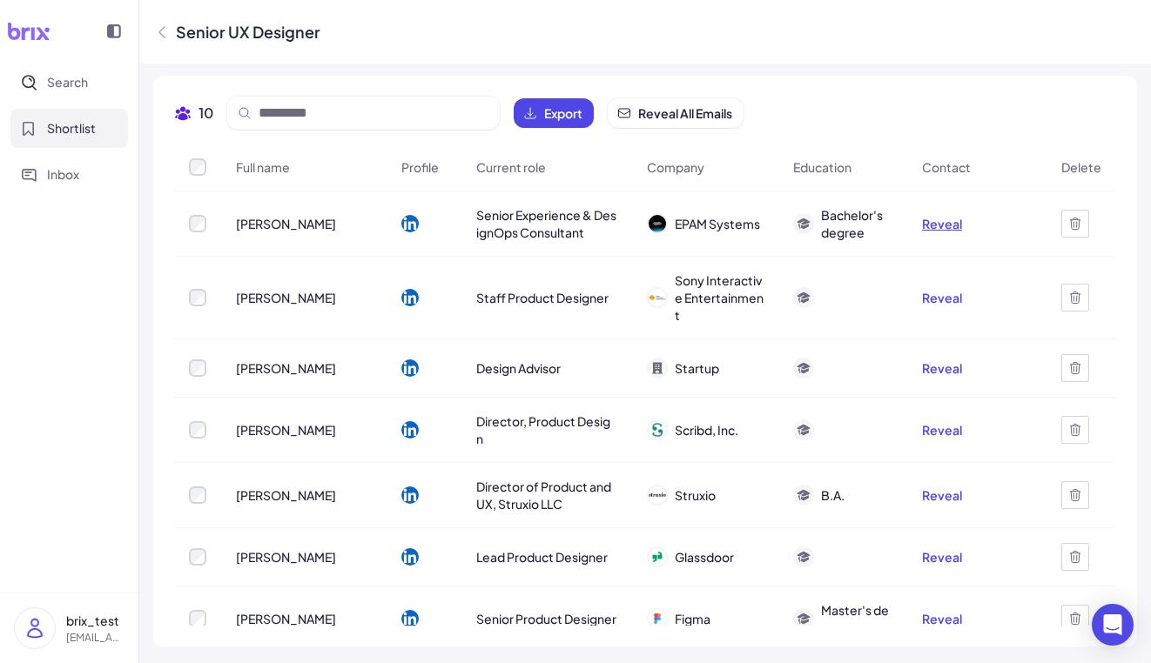
click at [932, 225] on button "Reveal" at bounding box center [942, 223] width 40 height 17
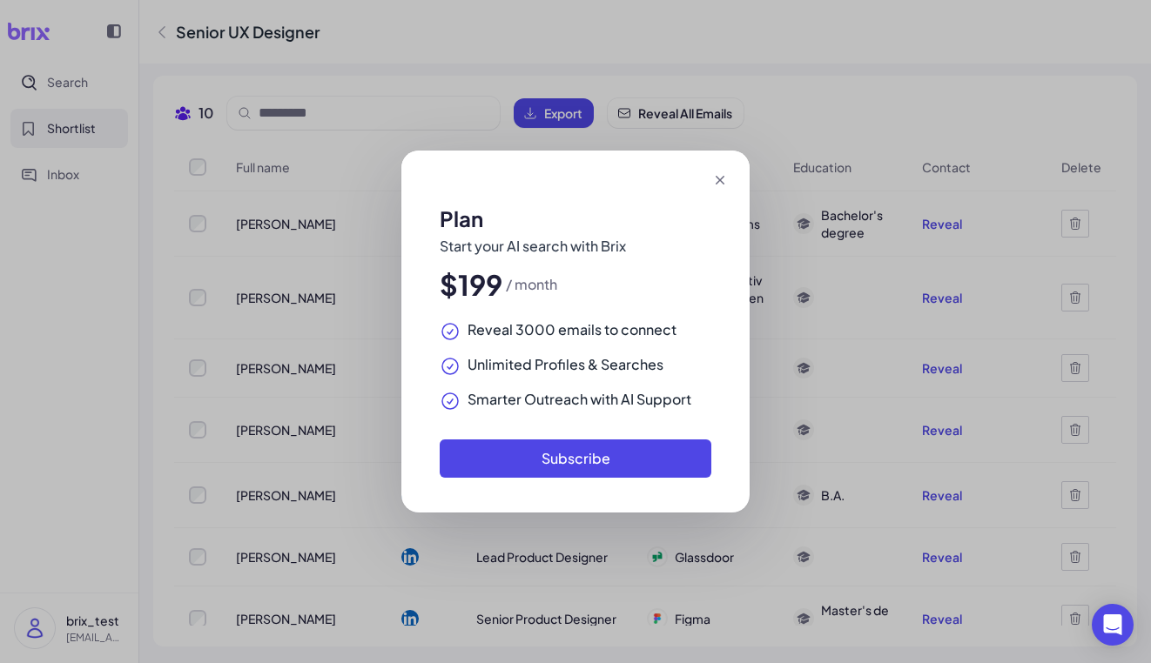
click at [711, 179] on icon at bounding box center [719, 180] width 17 height 17
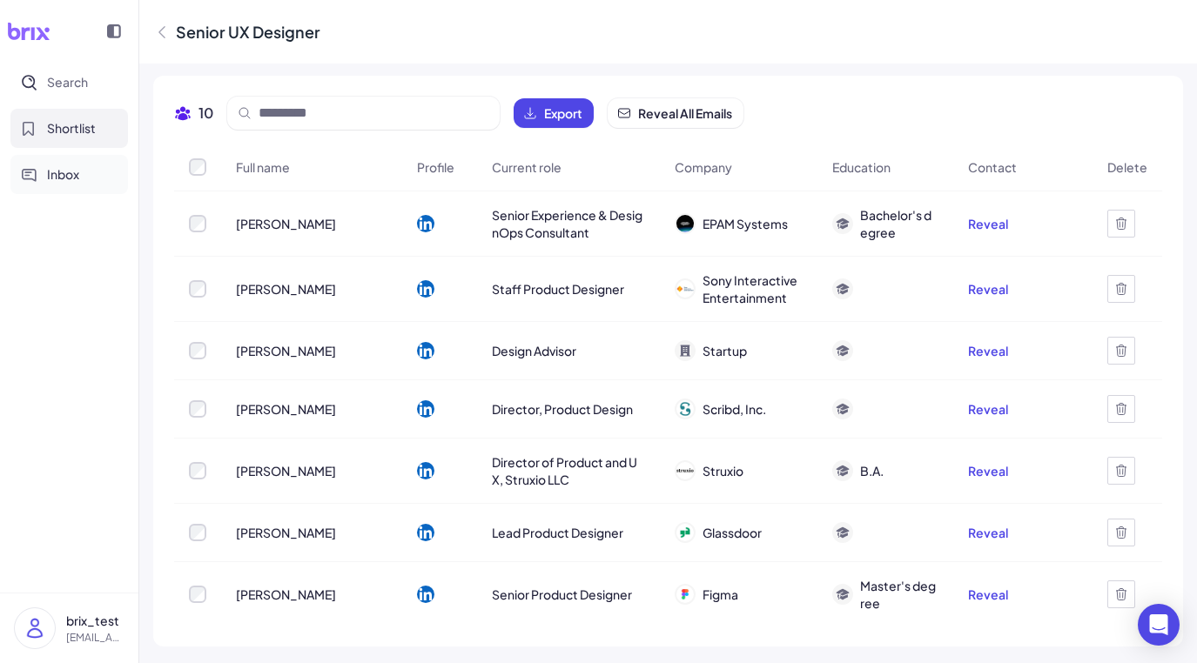
click at [48, 188] on button "Inbox" at bounding box center [69, 174] width 118 height 39
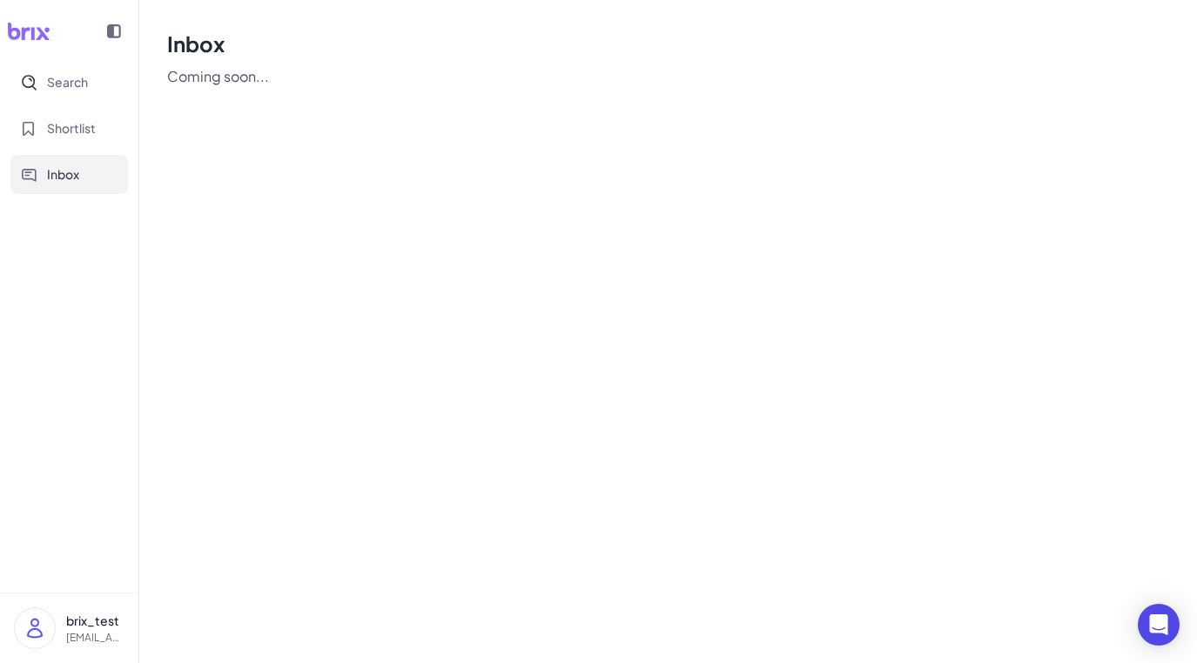
click at [243, 76] on p "Coming soon..." at bounding box center [668, 76] width 1002 height 21
click at [82, 131] on span "Shortlist" at bounding box center [71, 128] width 49 height 18
